Goal: Find specific page/section: Find specific page/section

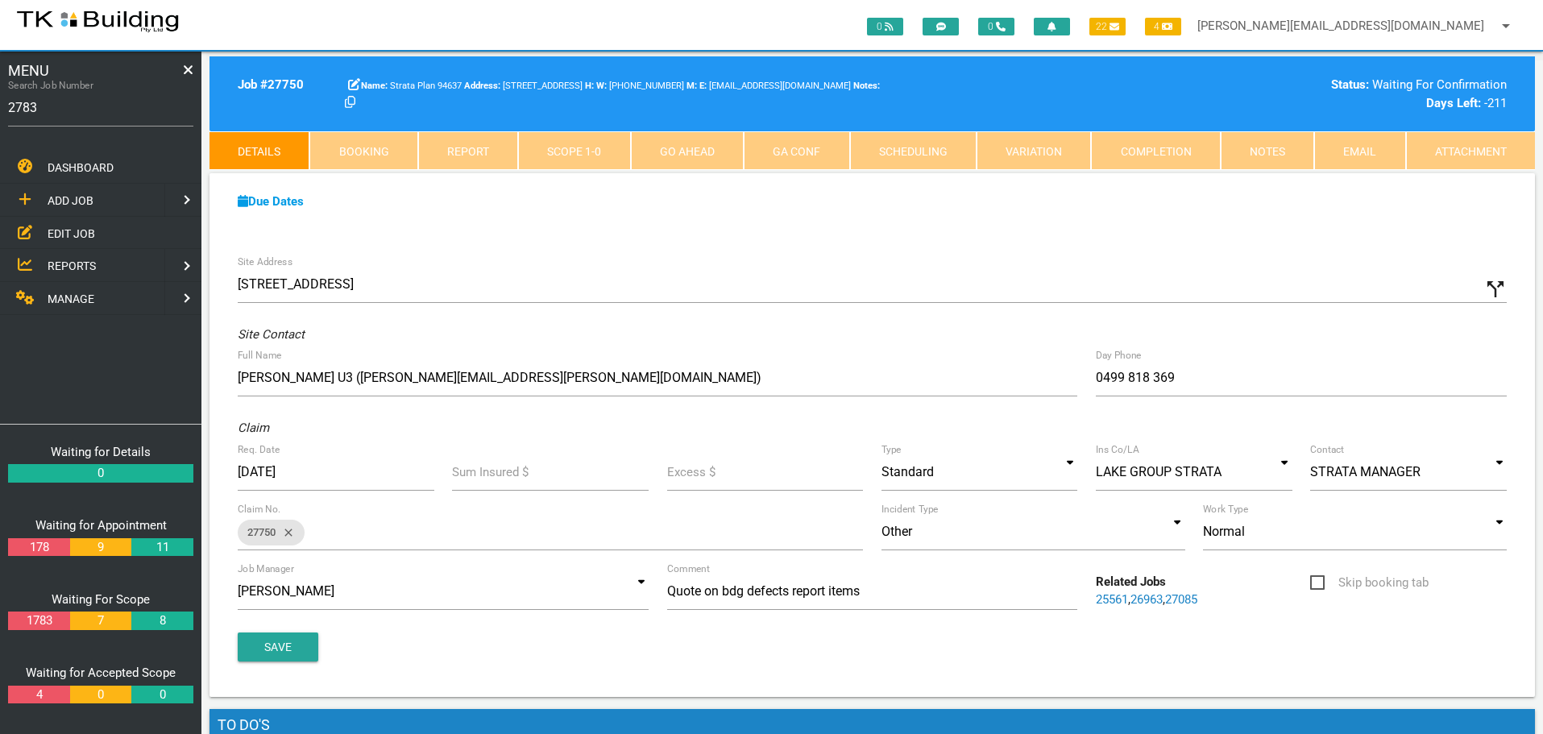
type input "27833"
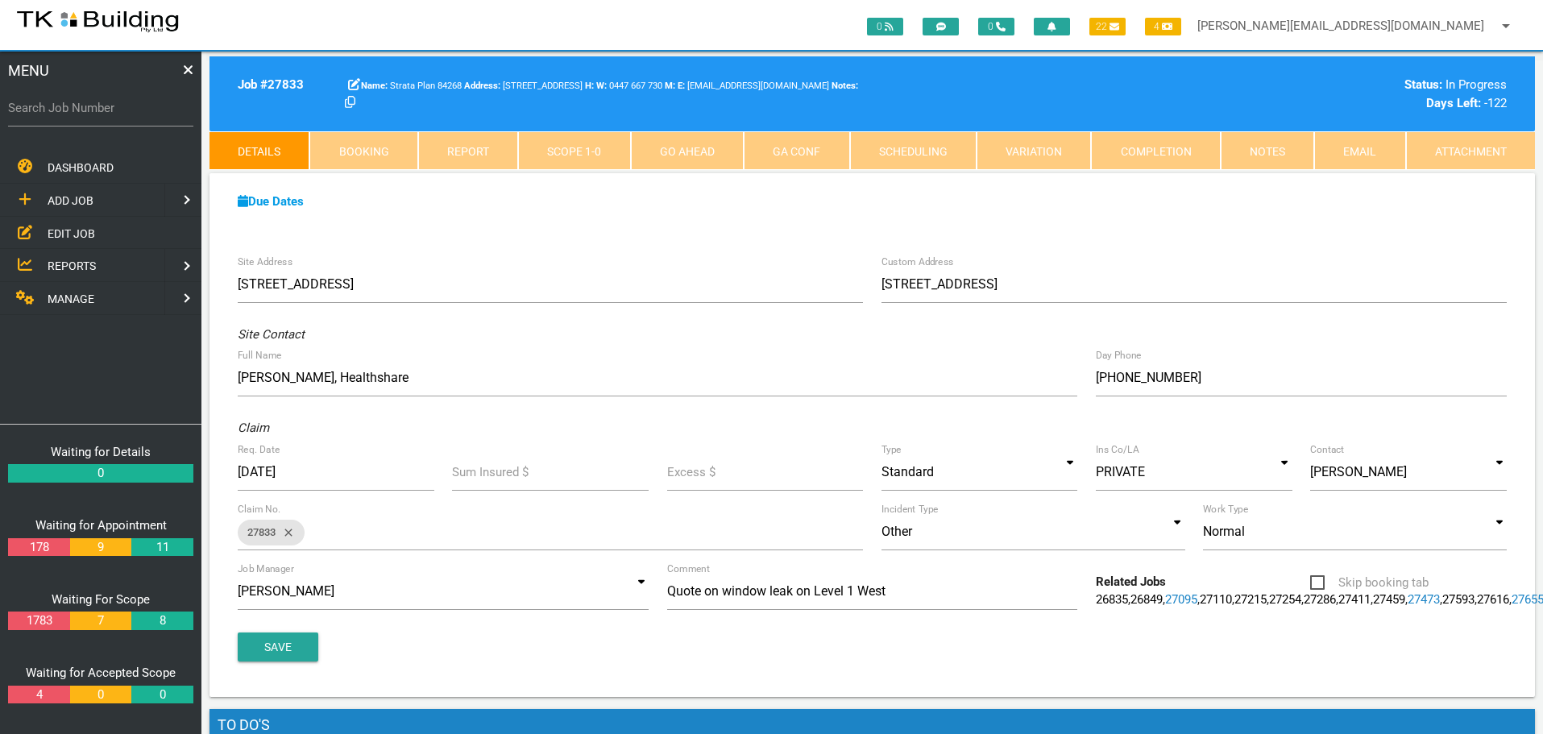
click at [52, 115] on label "Search Job Number" at bounding box center [100, 108] width 185 height 19
click at [52, 115] on input "Search Job Number" at bounding box center [100, 107] width 185 height 37
type input "27705"
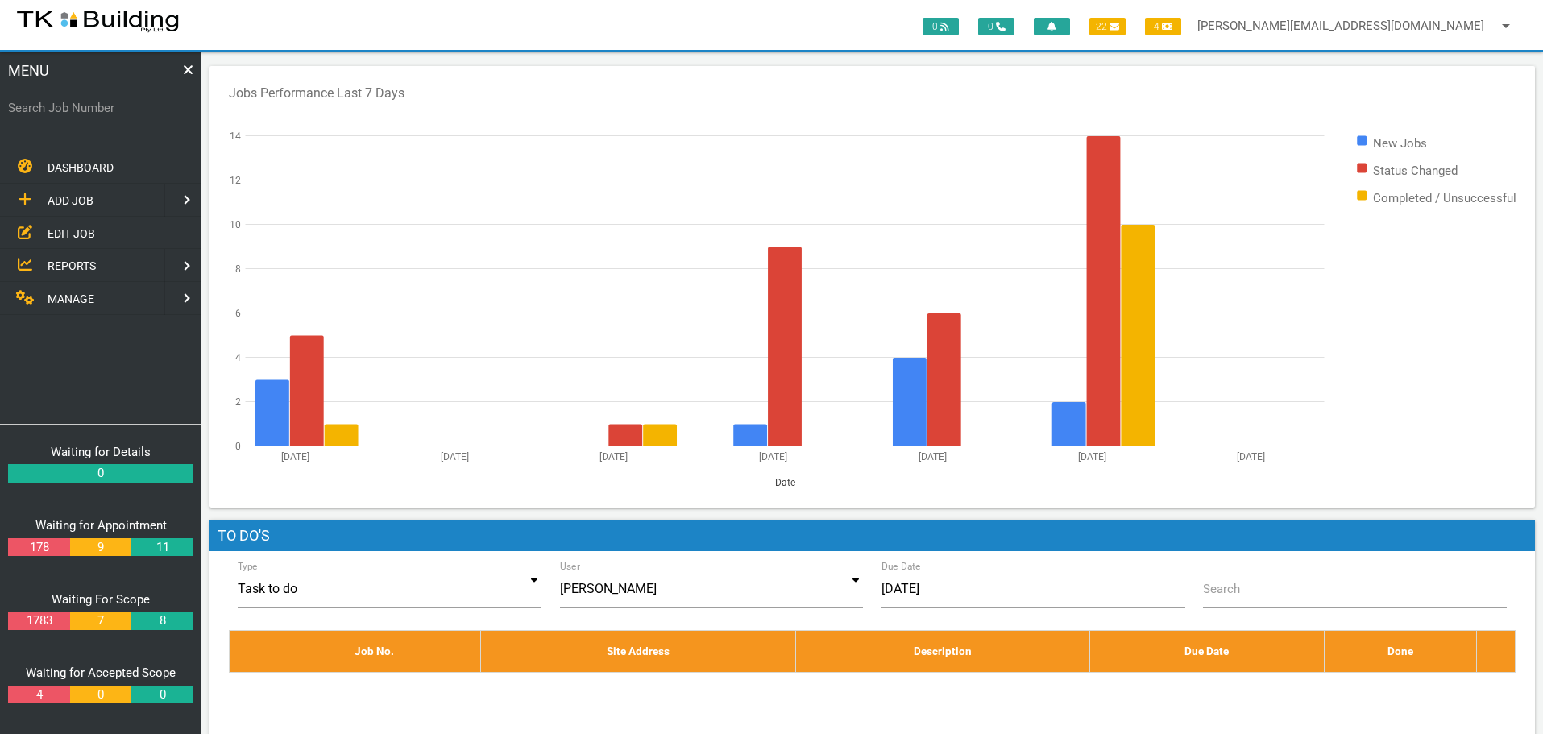
click at [60, 230] on span "EDIT JOB" at bounding box center [72, 232] width 48 height 13
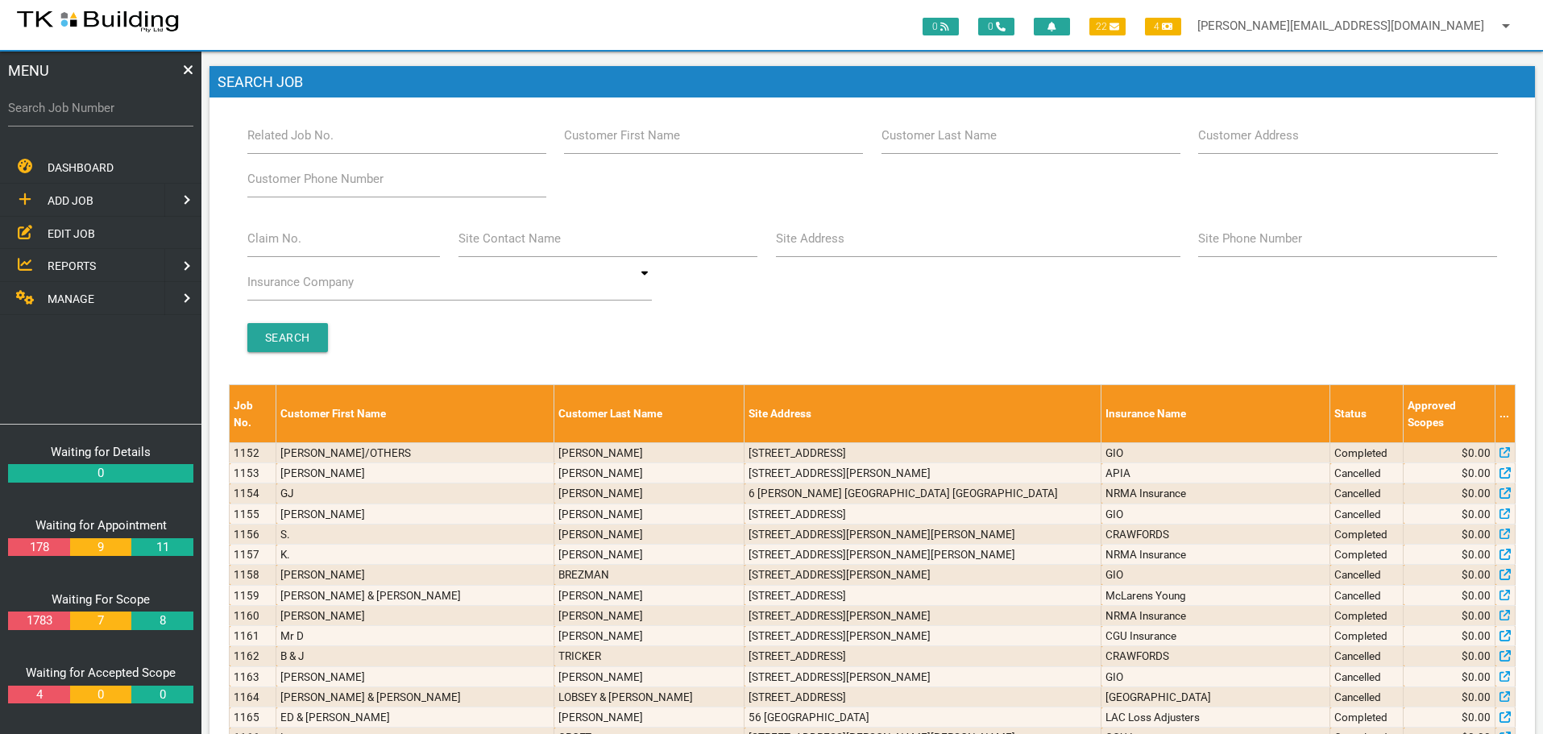
click at [822, 241] on label "Site Address" at bounding box center [810, 239] width 69 height 19
click at [822, 241] on input "Site Address" at bounding box center [978, 238] width 405 height 37
type input "18 grayson"
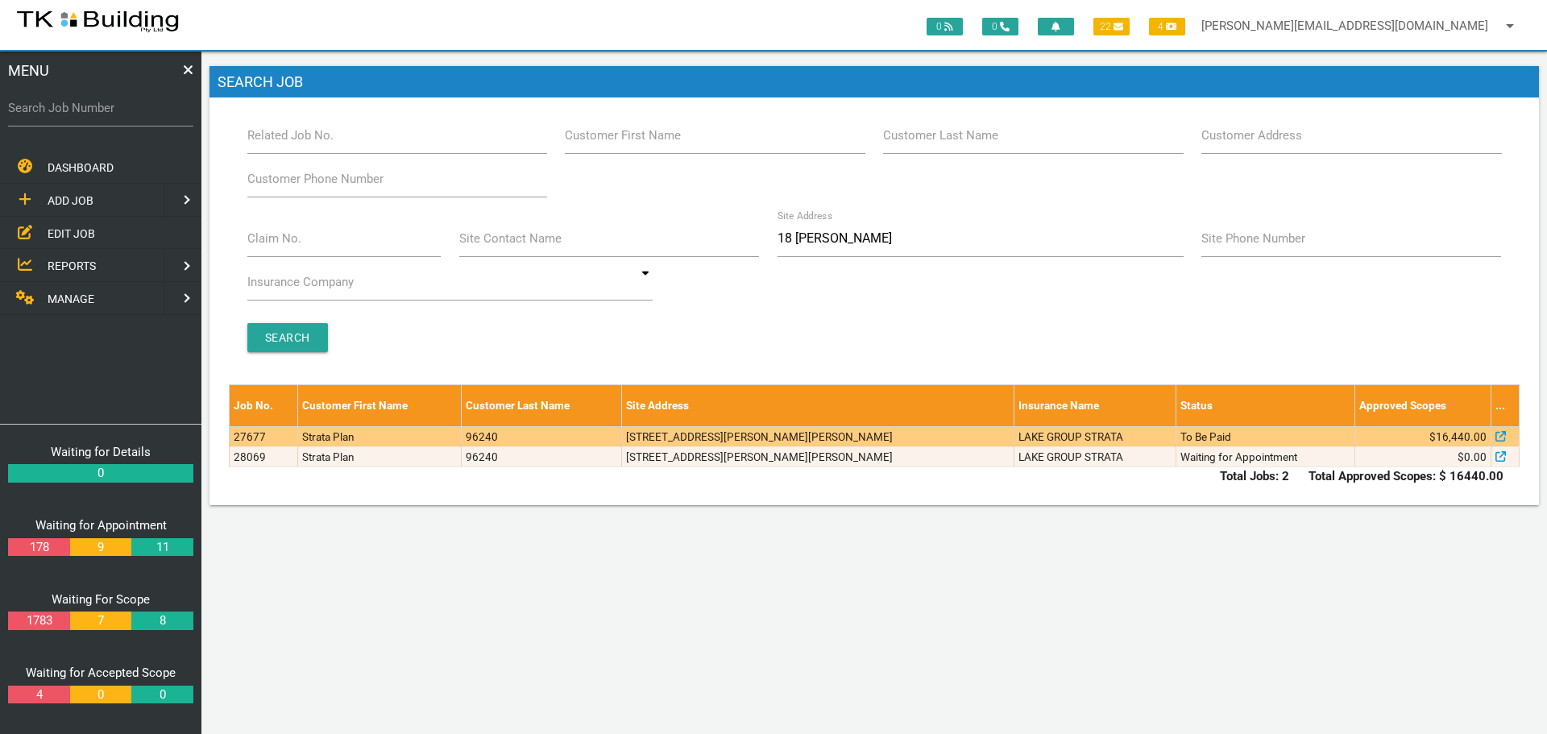
click at [885, 433] on td "3/18 Grayson Ave, Kotara NSW 2289, Australia" at bounding box center [817, 436] width 392 height 20
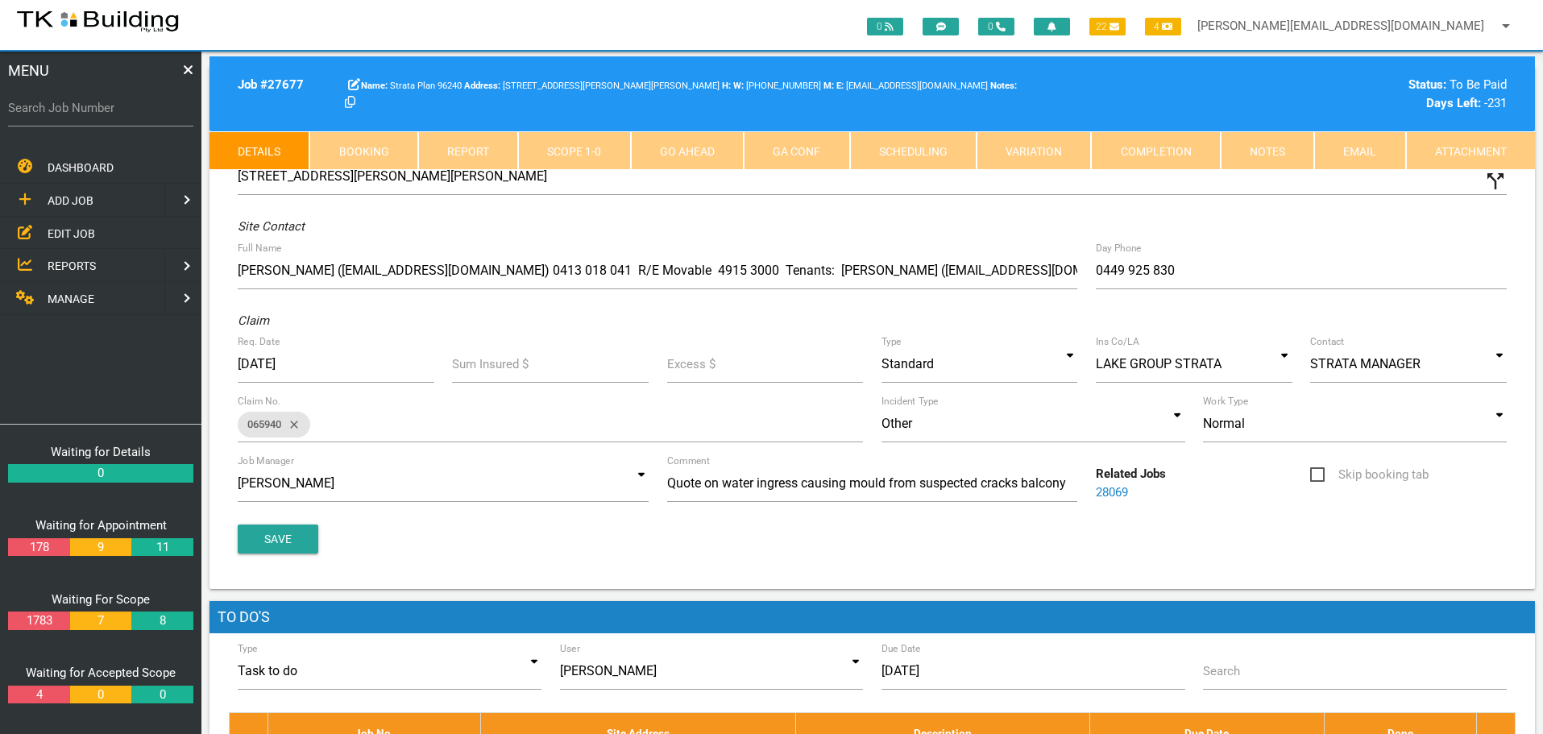
click at [1260, 153] on link "Notes" at bounding box center [1267, 150] width 93 height 39
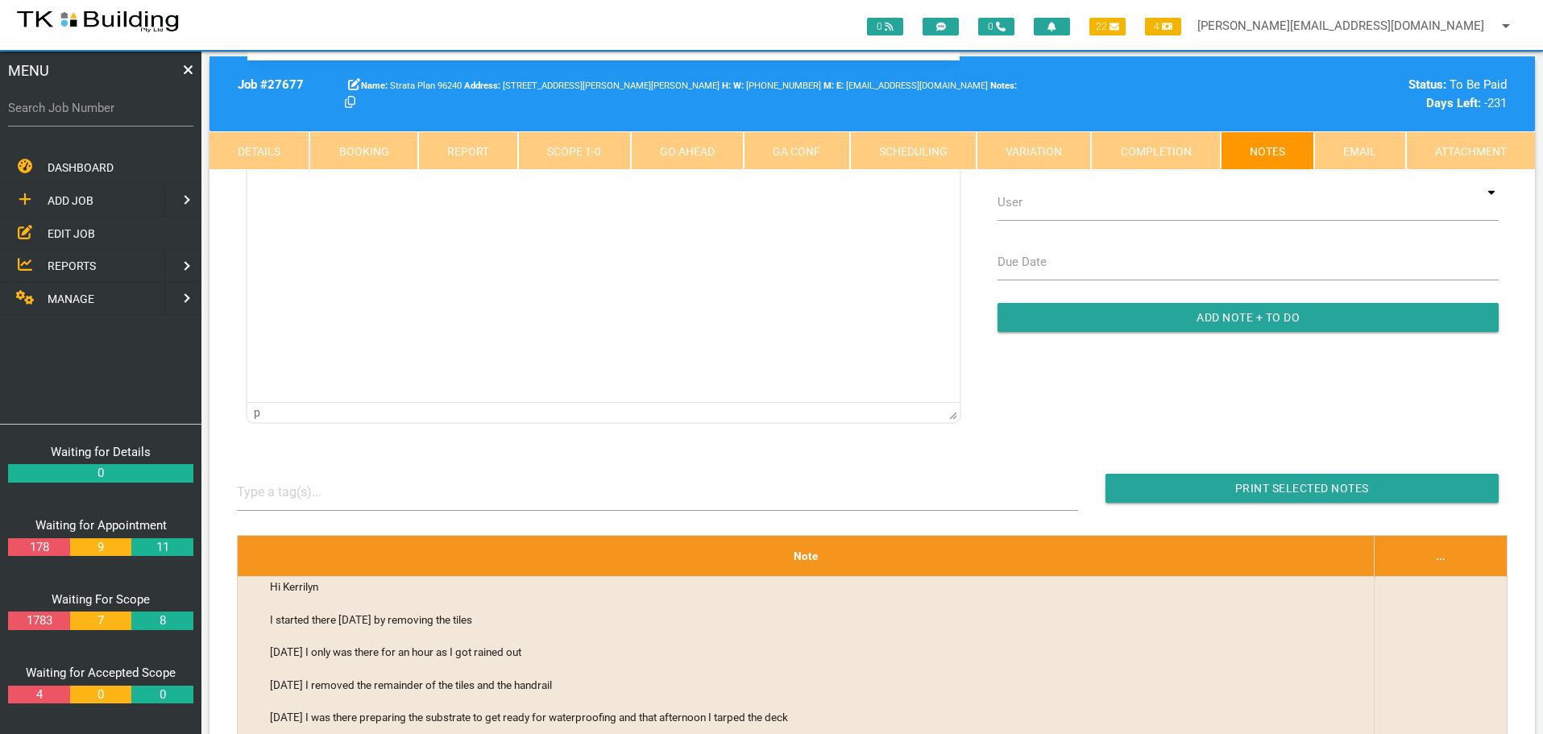
scroll to position [161, 0]
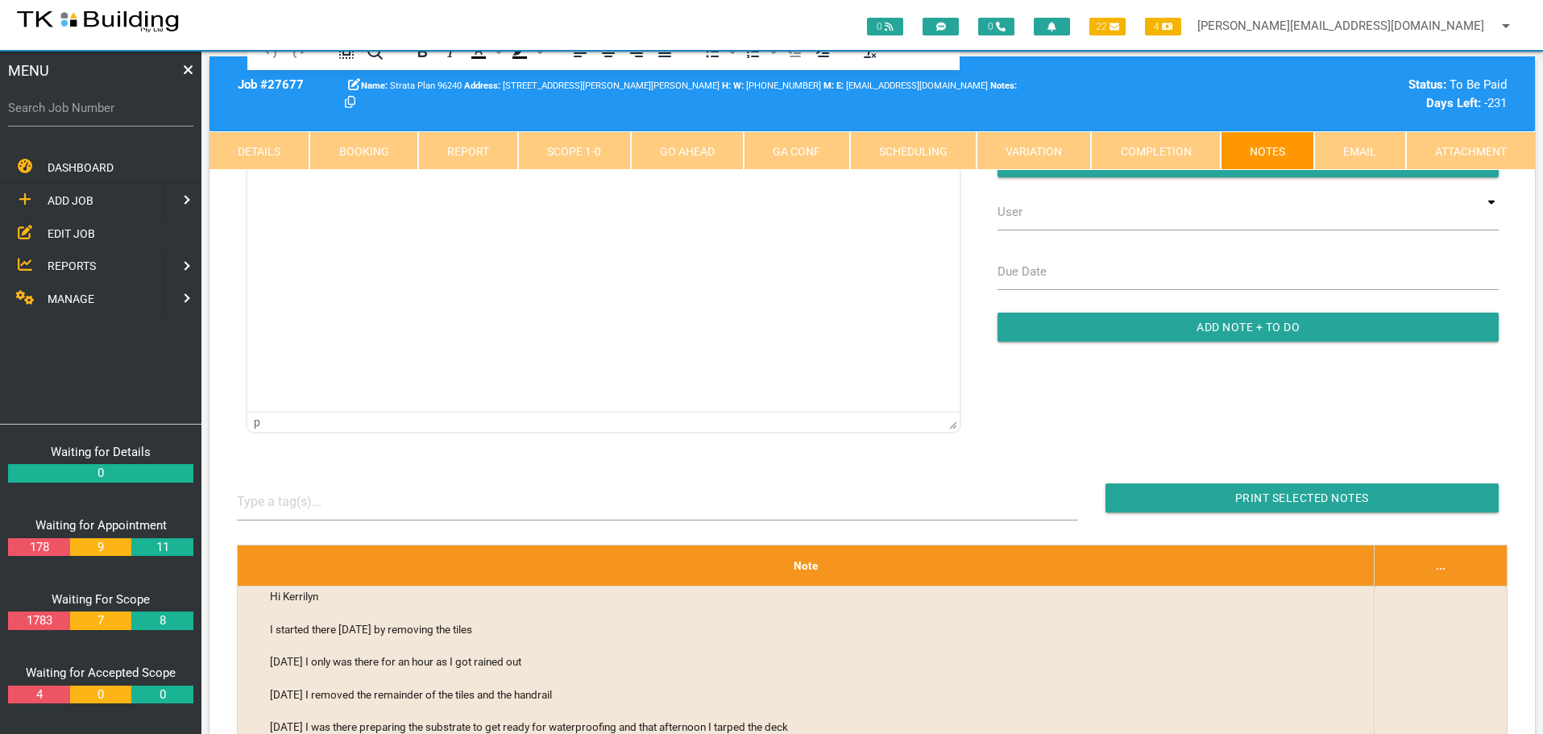
click at [255, 149] on link "Details" at bounding box center [260, 150] width 100 height 39
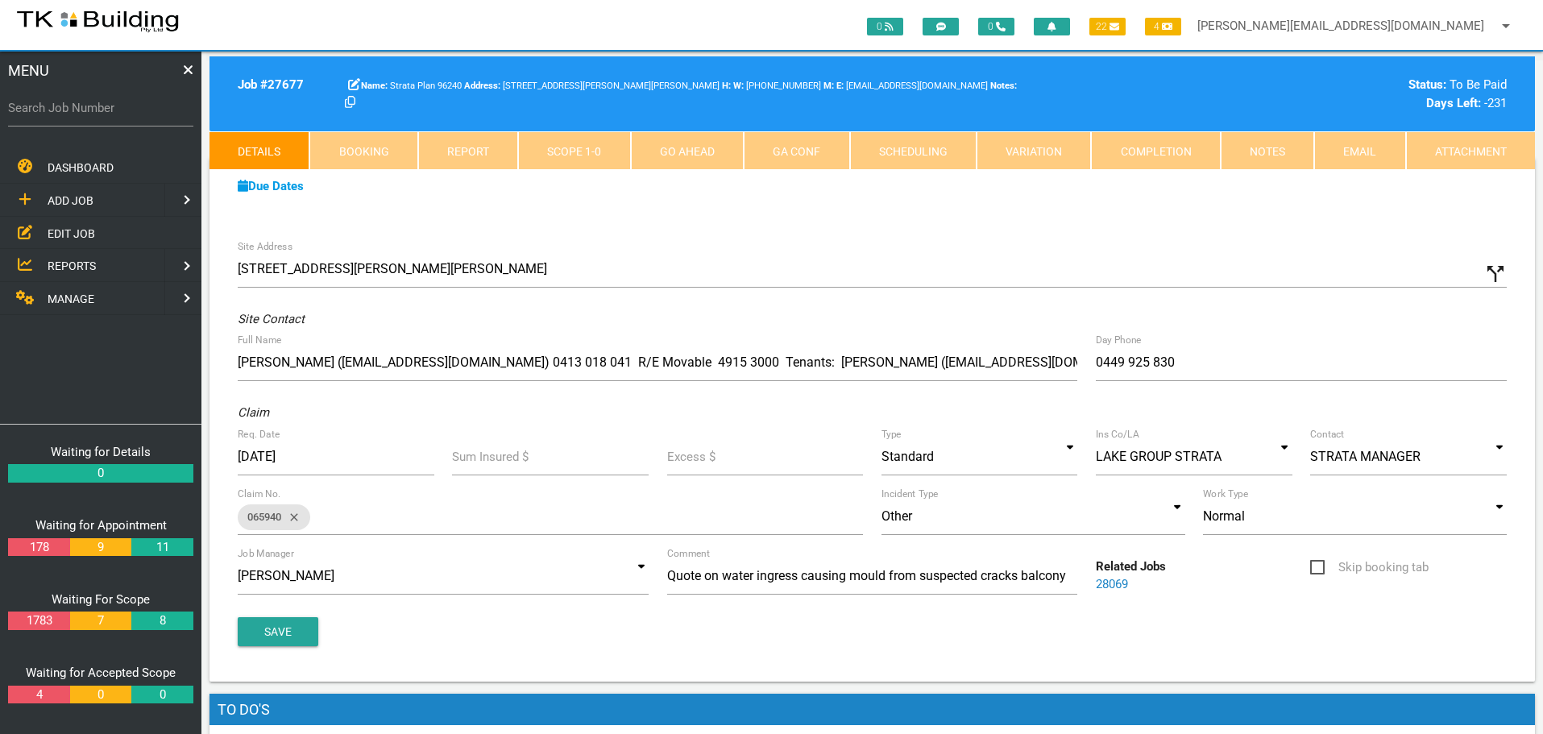
scroll to position [0, 0]
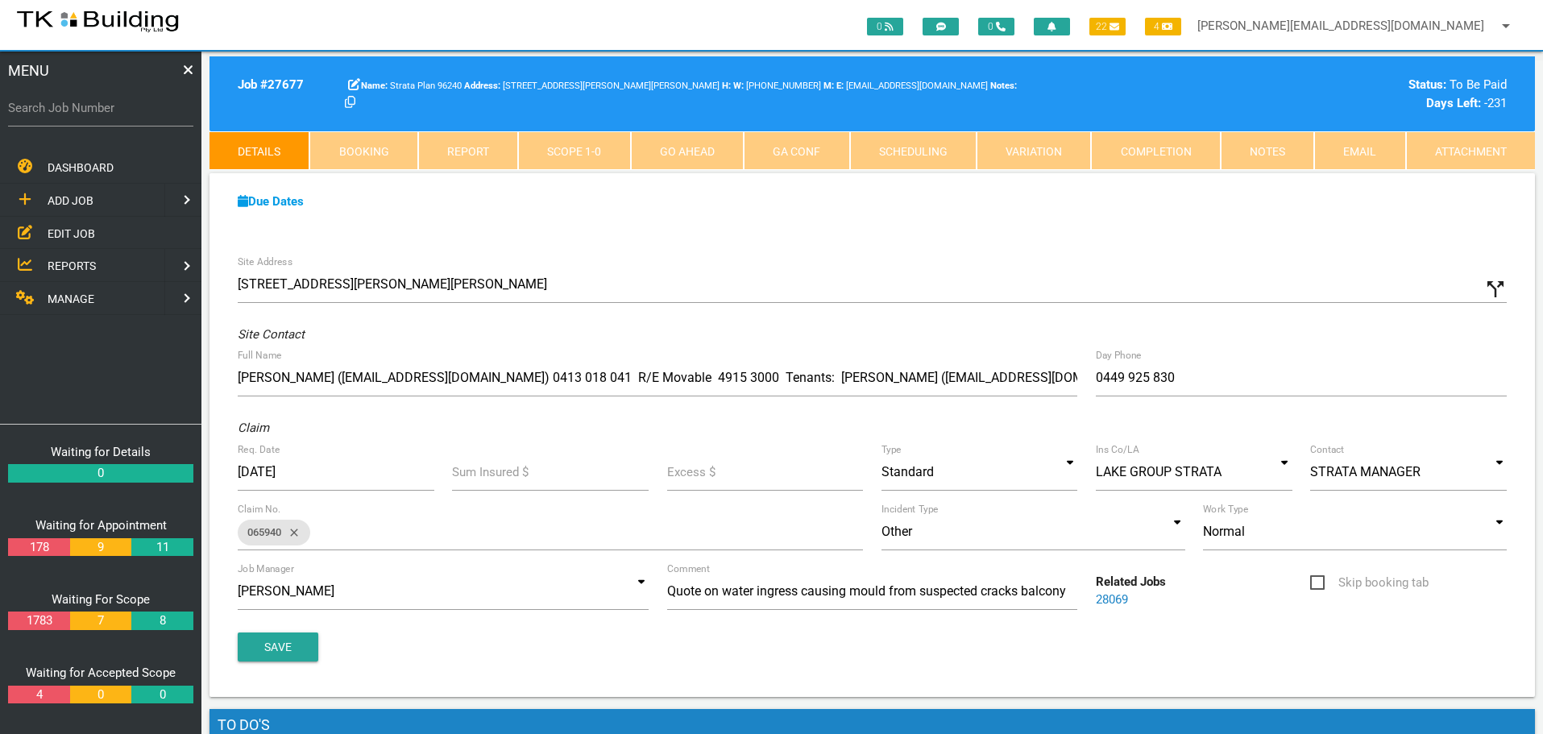
click at [1287, 150] on link "Notes" at bounding box center [1267, 150] width 93 height 39
